Goal: Information Seeking & Learning: Learn about a topic

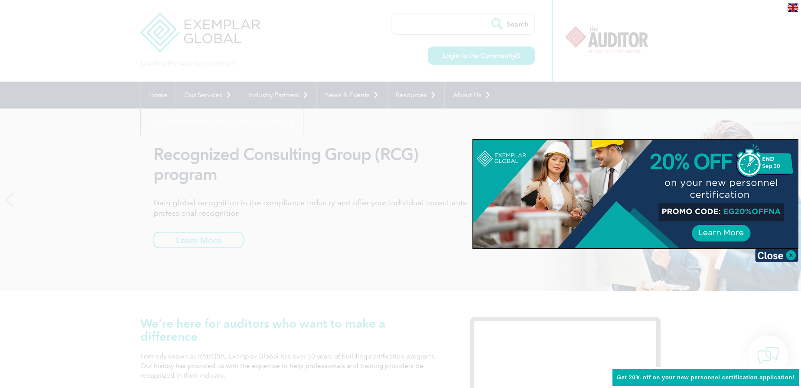
click at [768, 104] on div at bounding box center [400, 194] width 801 height 388
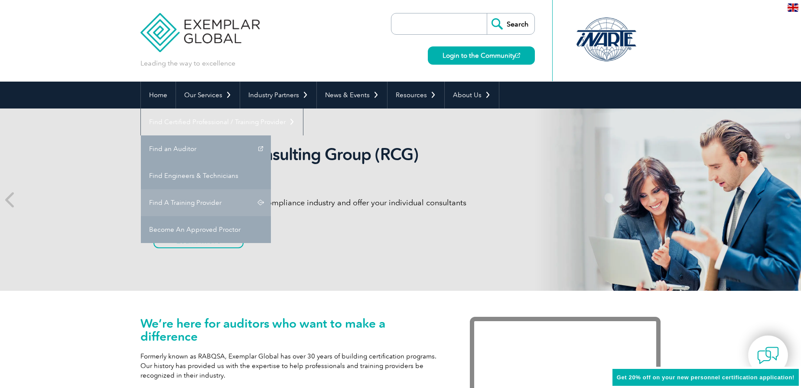
click at [271, 189] on link "Find A Training Provider" at bounding box center [206, 202] width 130 height 27
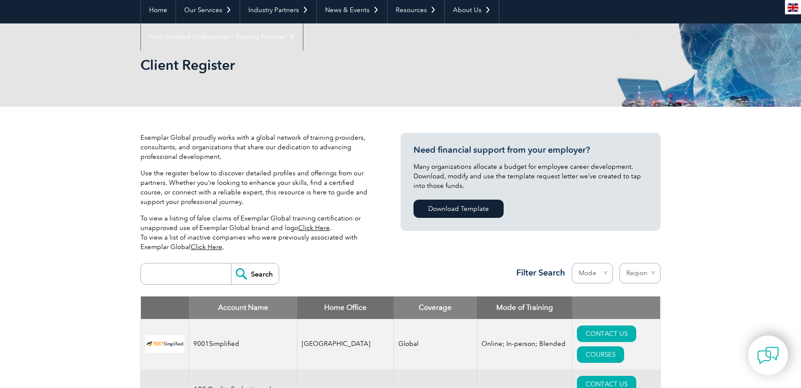
scroll to position [39, 0]
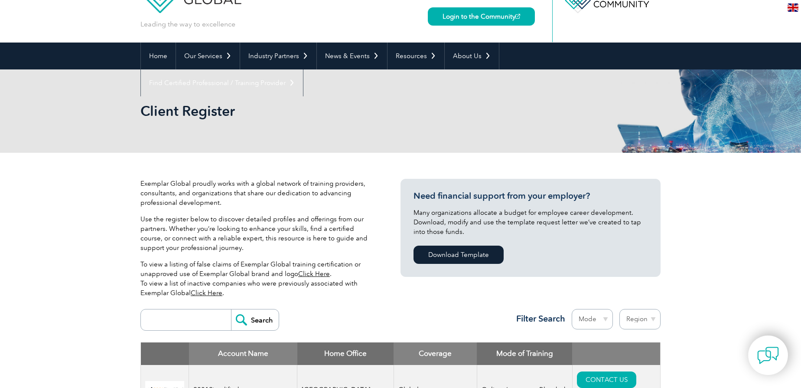
click at [202, 310] on input "search" at bounding box center [188, 319] width 86 height 21
type input "saudi"
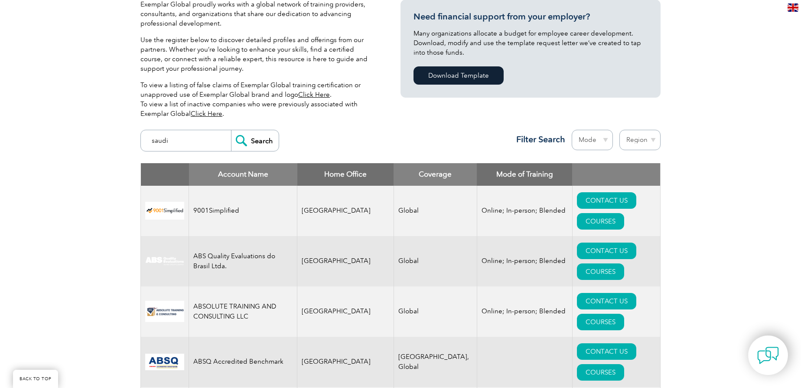
scroll to position [236, 0]
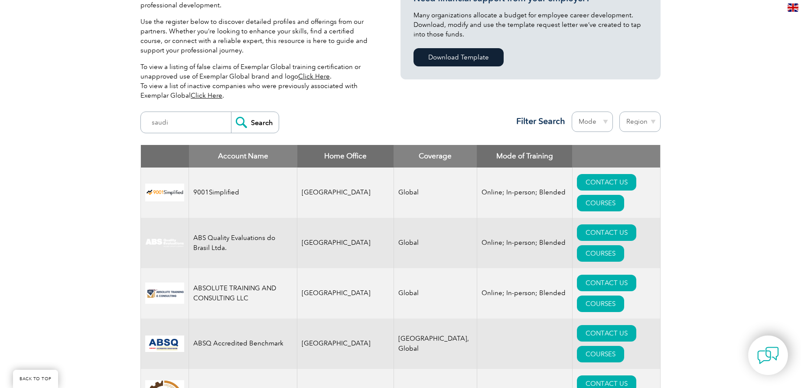
click at [247, 122] on input "Search" at bounding box center [255, 122] width 48 height 21
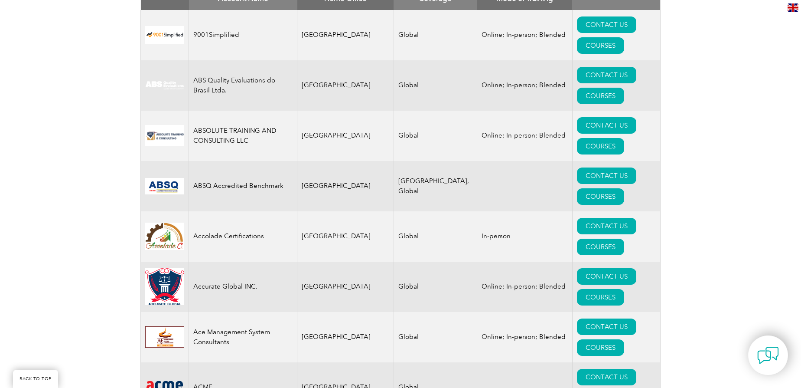
scroll to position [394, 0]
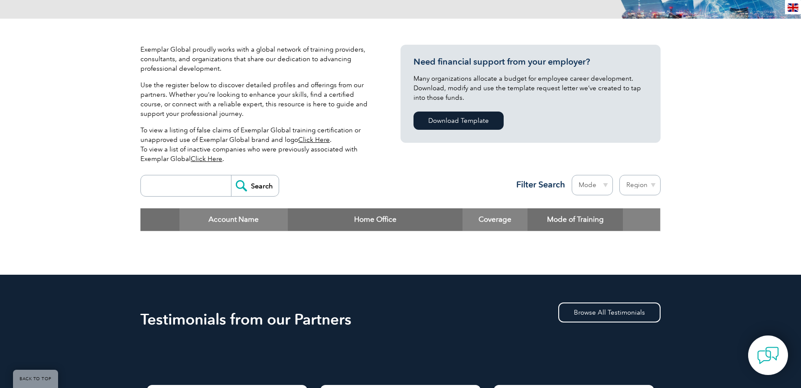
scroll to position [197, 0]
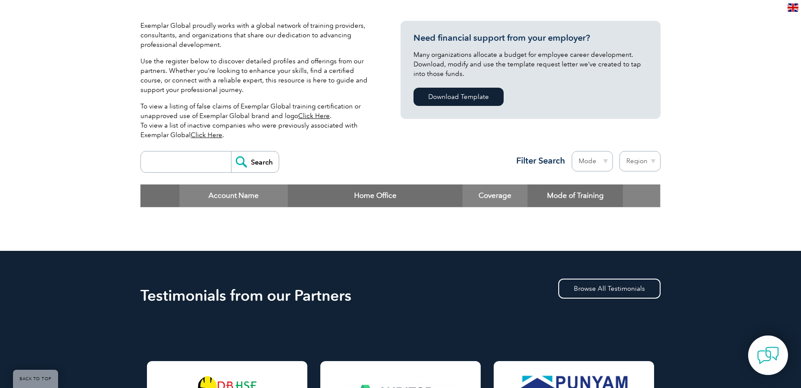
click at [151, 164] on input "search" at bounding box center [188, 161] width 86 height 21
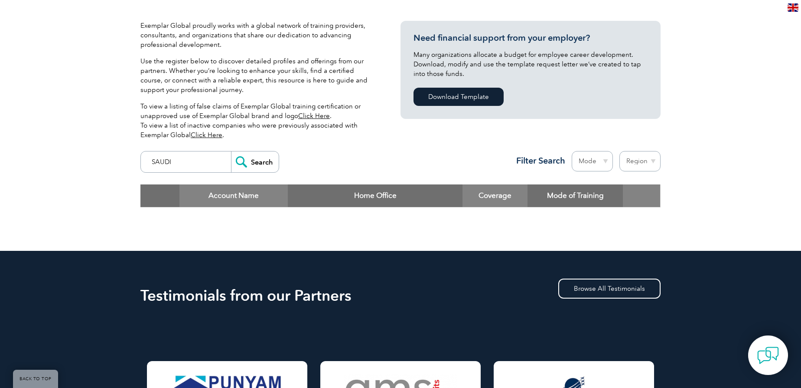
type input "SAUDI"
click at [250, 153] on input "Search" at bounding box center [255, 161] width 48 height 21
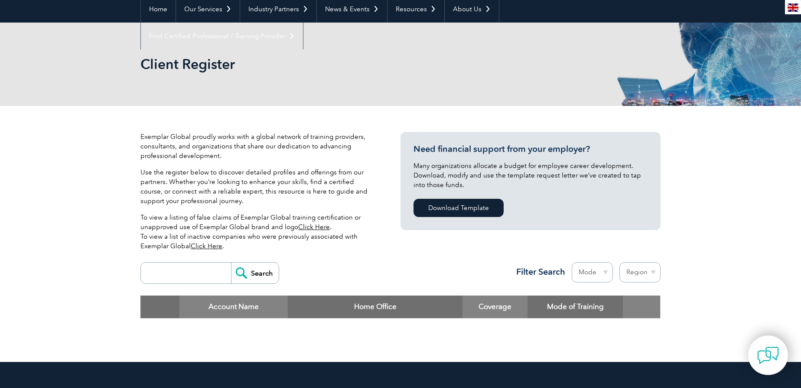
scroll to position [78, 0]
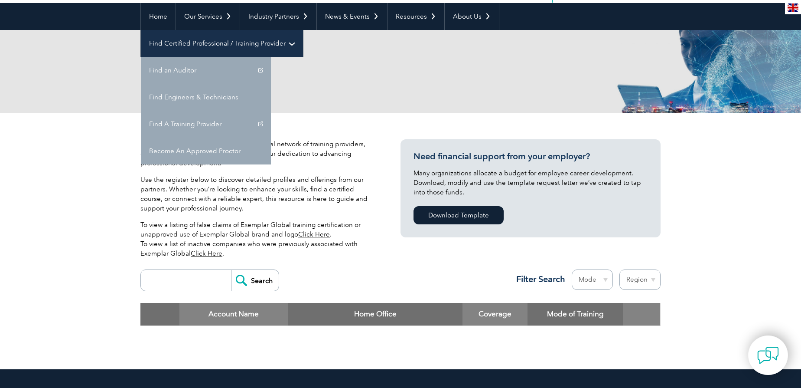
click at [303, 30] on link "Find Certified Professional / Training Provider" at bounding box center [222, 43] width 162 height 27
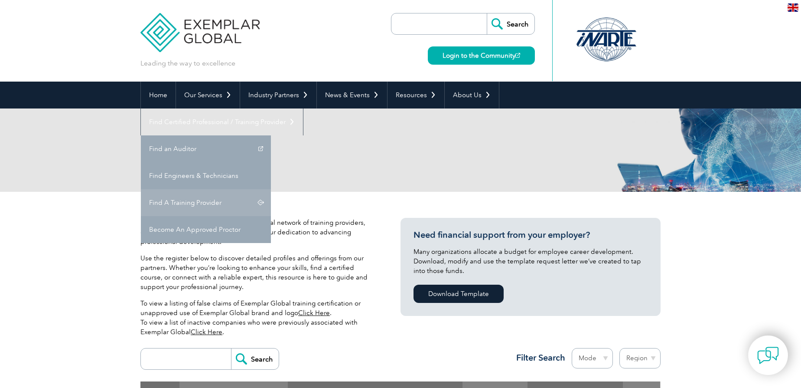
click at [271, 189] on link "Find A Training Provider" at bounding box center [206, 202] width 130 height 27
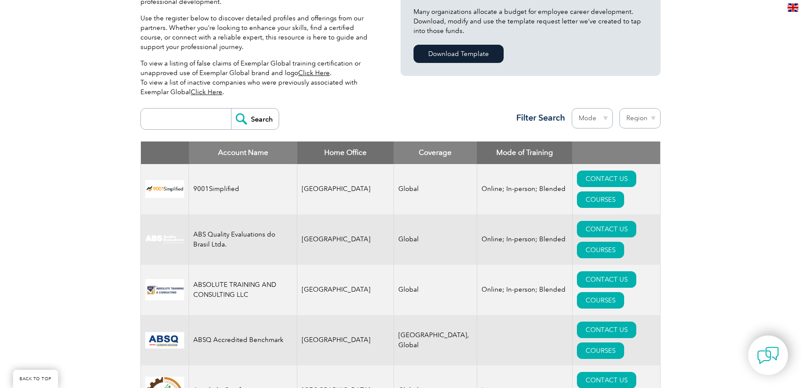
scroll to position [197, 0]
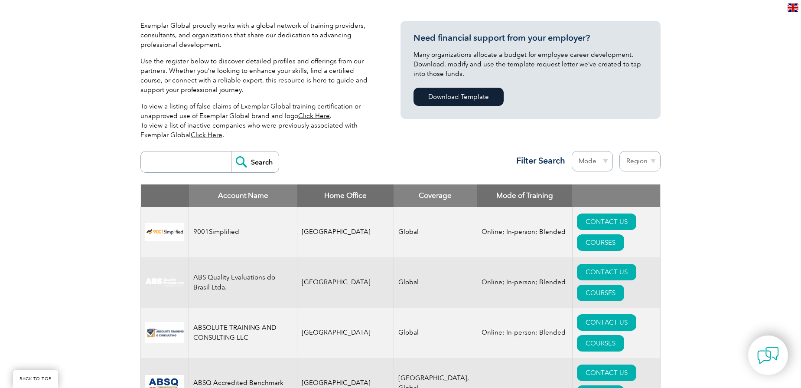
click at [654, 163] on select "Region Australia Bahrain Bangladesh Brazil Canada Colombia Dominican Republic E…" at bounding box center [640, 161] width 41 height 20
select select "[GEOGRAPHIC_DATA]"
click at [620, 151] on select "Region Australia Bahrain Bangladesh Brazil Canada Colombia Dominican Republic E…" at bounding box center [640, 161] width 41 height 20
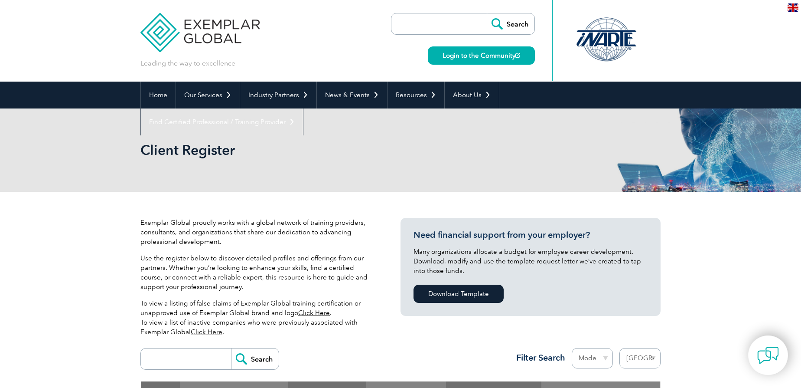
select select "[GEOGRAPHIC_DATA]"
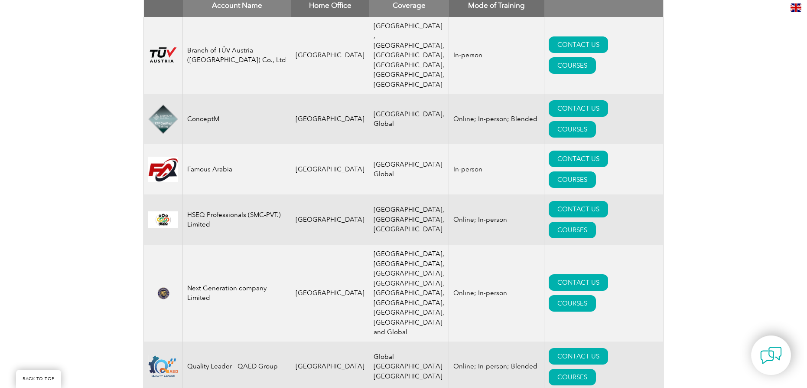
scroll to position [394, 0]
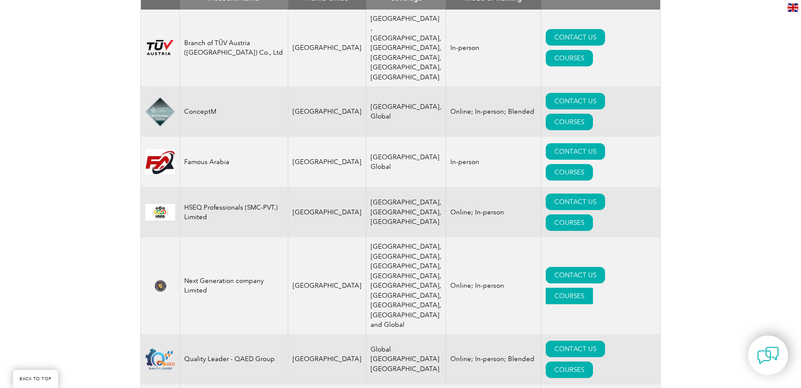
click at [593, 287] on link "COURSES" at bounding box center [569, 295] width 47 height 16
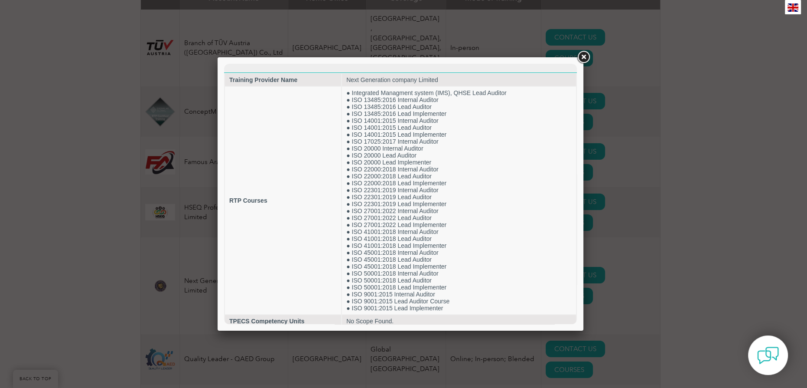
scroll to position [0, 0]
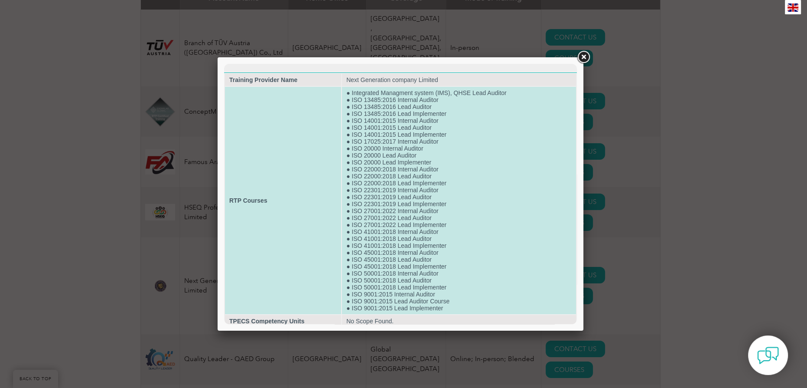
click at [473, 182] on td "● Integrated Managment system (IMS), QHSE Lead Auditor ● ISO 13485:2016 Interna…" at bounding box center [459, 200] width 234 height 227
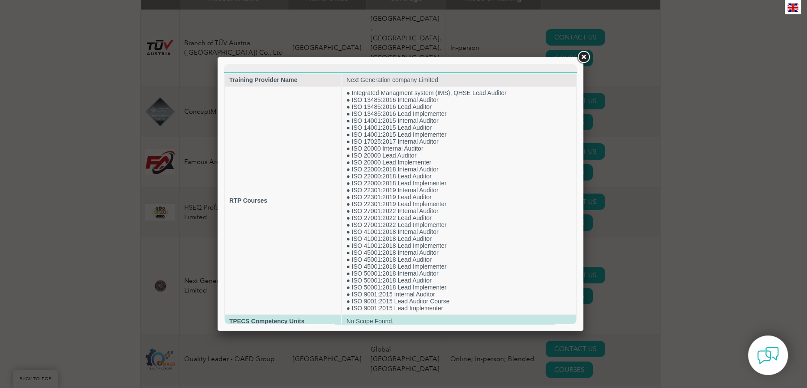
scroll to position [13, 0]
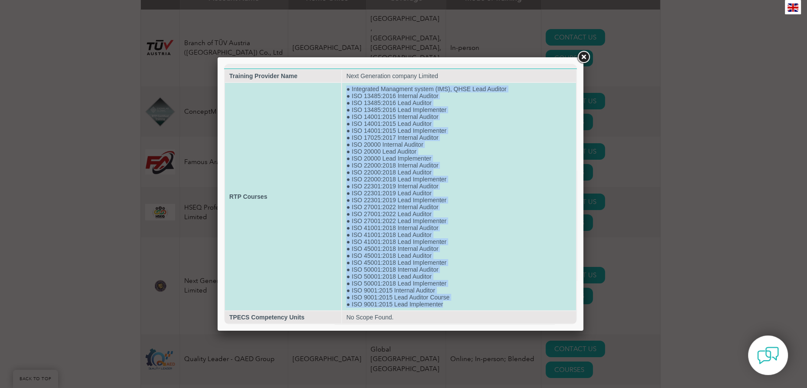
drag, startPoint x: 451, startPoint y: 317, endPoint x: 330, endPoint y: 77, distance: 268.9
click at [330, 83] on tr "RTP Courses ● Integrated Managment system (IMS), QHSE Lead Auditor ● ISO 13485:…" at bounding box center [400, 196] width 351 height 227
copy tr "● Integrated Managment system (IMS), QHSE Lead Auditor ● ISO 13485:2016 Interna…"
click at [481, 142] on td "● Integrated Managment system (IMS), QHSE Lead Auditor ● ISO 13485:2016 Interna…" at bounding box center [459, 196] width 234 height 227
